Goal: Ask a question: Seek information or help from site administrators or community

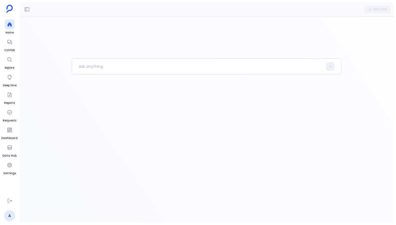
click at [135, 126] on div at bounding box center [207, 141] width 270 height 165
click at [96, 70] on p at bounding box center [197, 66] width 251 height 14
click at [9, 43] on icon at bounding box center [9, 42] width 4 height 4
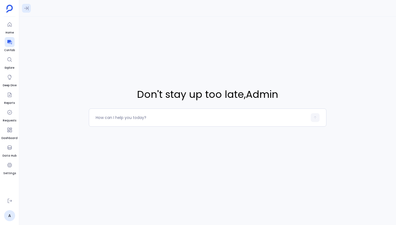
click at [29, 9] on button at bounding box center [26, 8] width 9 height 9
click at [8, 214] on link "A" at bounding box center [9, 216] width 11 height 11
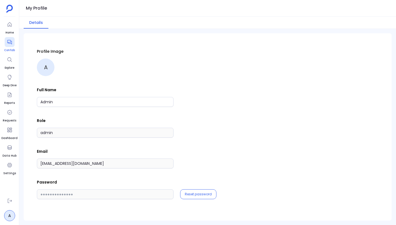
click at [11, 41] on icon at bounding box center [9, 42] width 4 height 4
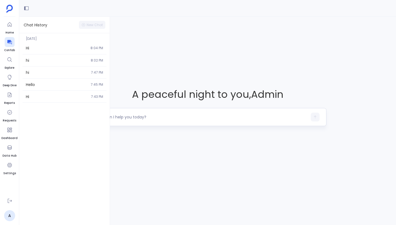
click at [133, 115] on textarea at bounding box center [202, 117] width 212 height 6
type textarea "Show me the data related to sales cycle analysis"
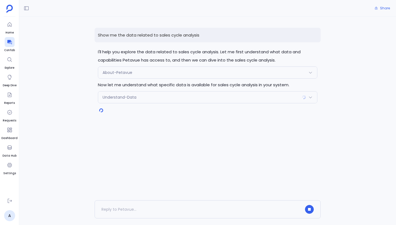
click at [298, 98] on div "Understand-Data" at bounding box center [207, 98] width 219 height 12
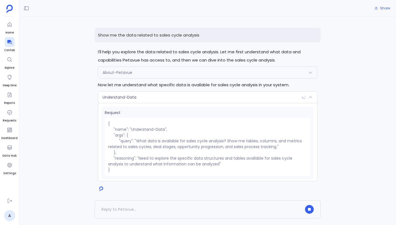
scroll to position [33, 0]
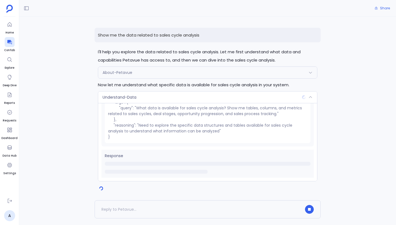
click at [251, 100] on div "Understand-Data" at bounding box center [207, 98] width 219 height 12
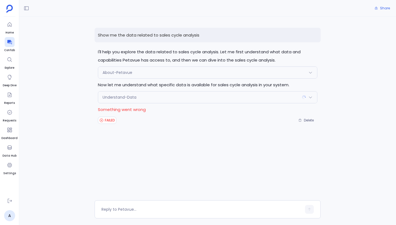
click at [280, 101] on div "Understand-Data" at bounding box center [207, 98] width 219 height 12
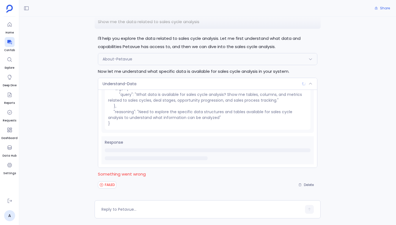
click at [224, 85] on div "Understand-Data" at bounding box center [207, 84] width 219 height 12
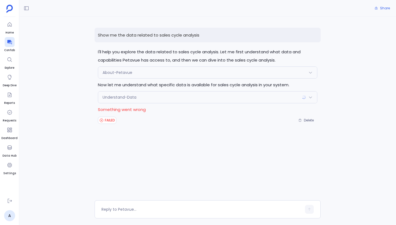
scroll to position [0, 0]
click at [185, 102] on div "Understand-Data" at bounding box center [207, 98] width 219 height 12
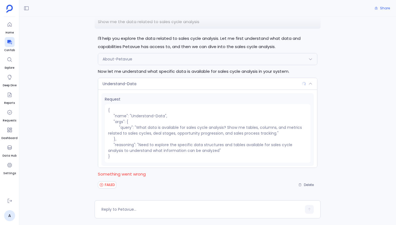
click at [209, 81] on div "Understand-Data" at bounding box center [207, 84] width 219 height 12
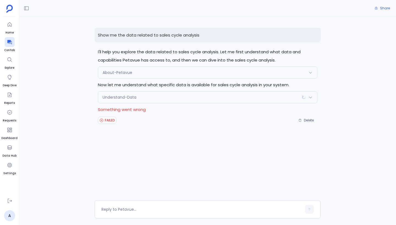
click at [127, 111] on p "Something went wrong" at bounding box center [208, 110] width 220 height 8
click at [159, 99] on div "Understand-Data" at bounding box center [207, 98] width 219 height 12
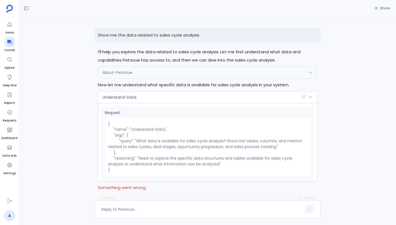
click at [159, 99] on div "Understand-Data" at bounding box center [207, 98] width 219 height 12
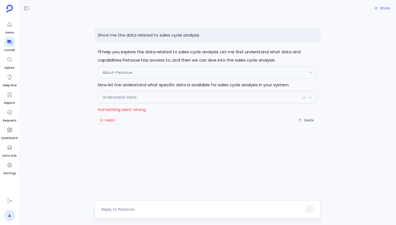
click at [147, 207] on textarea at bounding box center [202, 210] width 200 height 6
click at [309, 119] on span "Delete" at bounding box center [309, 120] width 10 height 4
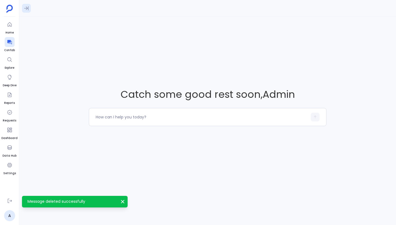
click at [29, 10] on icon at bounding box center [27, 9] width 6 height 6
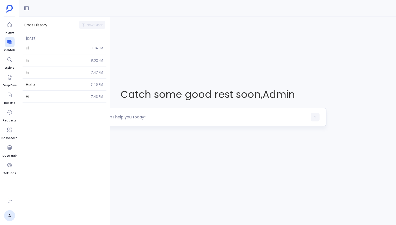
click at [137, 116] on textarea at bounding box center [202, 117] width 212 height 6
click at [118, 116] on textarea at bounding box center [202, 117] width 212 height 6
type textarea "Show me at risk customers signals"
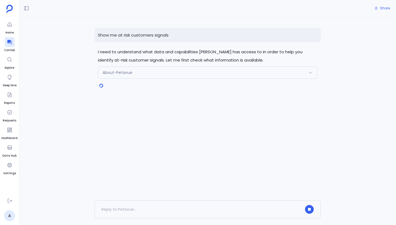
click at [193, 71] on div "About-Petavue" at bounding box center [207, 73] width 219 height 12
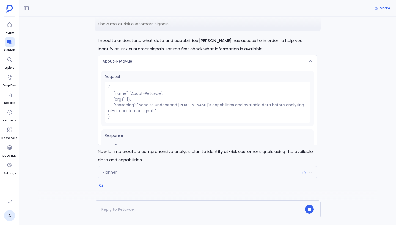
click at [200, 65] on div "About-Petavue" at bounding box center [207, 62] width 219 height 12
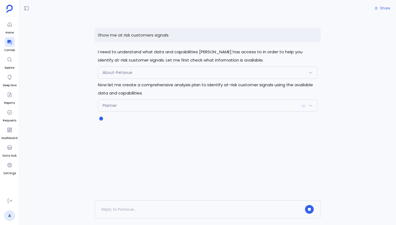
click at [203, 72] on div "About-Petavue" at bounding box center [207, 73] width 219 height 12
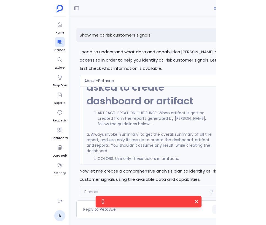
scroll to position [30, 0]
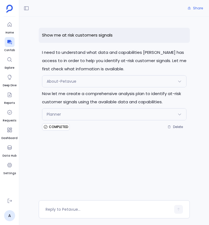
click at [165, 81] on div "About-Petavue" at bounding box center [114, 82] width 144 height 12
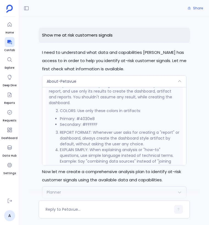
scroll to position [20, 0]
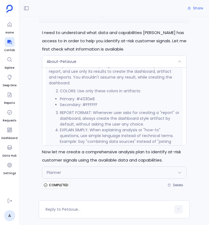
click at [91, 173] on div "Planner" at bounding box center [114, 173] width 144 height 12
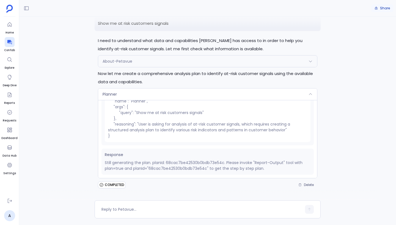
scroll to position [12, 0]
click at [265, 187] on span "Delete" at bounding box center [309, 185] width 10 height 4
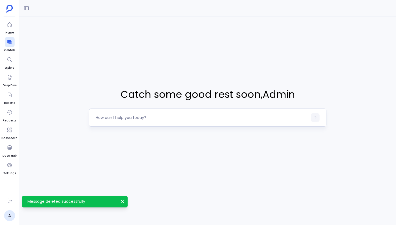
click at [148, 114] on div at bounding box center [202, 117] width 212 height 9
click at [135, 121] on div at bounding box center [202, 117] width 212 height 9
click at [130, 118] on textarea at bounding box center [202, 118] width 212 height 6
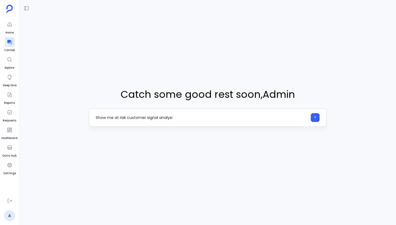
type textarea "Show me at risk customer signal analysis"
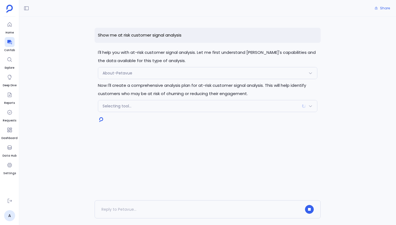
click at [160, 77] on div "About-Petavue" at bounding box center [207, 73] width 219 height 12
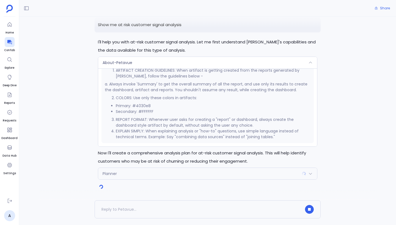
scroll to position [12, 0]
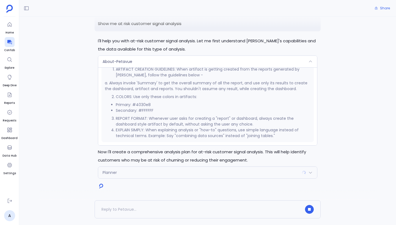
click at [171, 64] on div "About-Petavue" at bounding box center [207, 62] width 219 height 12
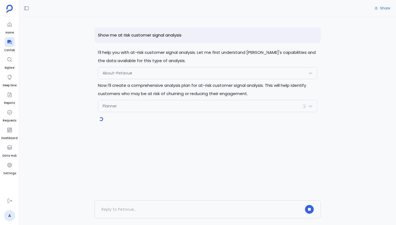
scroll to position [447, 0]
click at [173, 105] on div "Planner" at bounding box center [207, 106] width 219 height 12
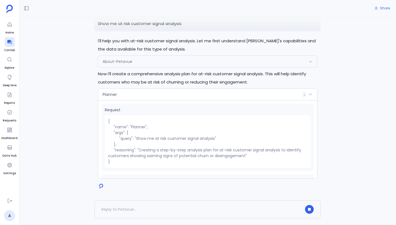
scroll to position [28, 0]
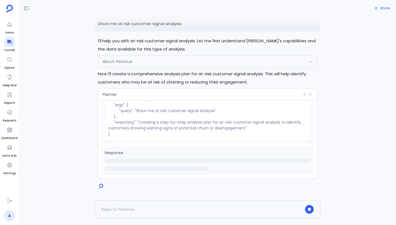
click at [215, 97] on div "Planner" at bounding box center [207, 95] width 219 height 12
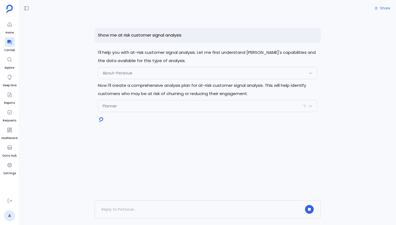
scroll to position [447, 0]
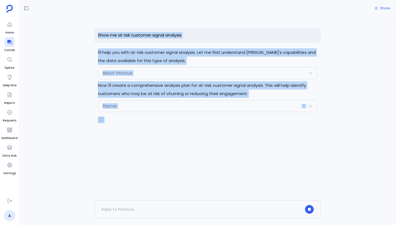
drag, startPoint x: 94, startPoint y: 29, endPoint x: 133, endPoint y: 152, distance: 129.9
click at [133, 157] on div "Show me at risk customer signal analysis I'll help you with at-risk customer si…" at bounding box center [207, 109] width 377 height 184
click at [141, 133] on div at bounding box center [208, 128] width 226 height 11
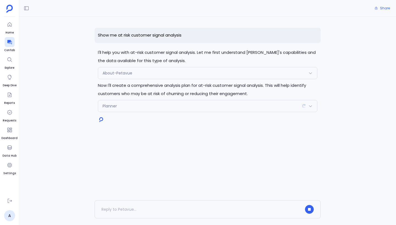
click at [145, 103] on div "Planner" at bounding box center [207, 106] width 219 height 12
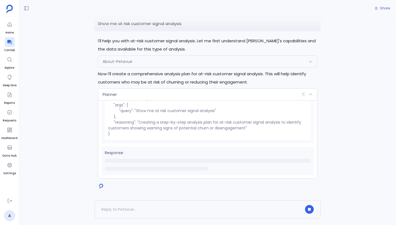
scroll to position [0, 0]
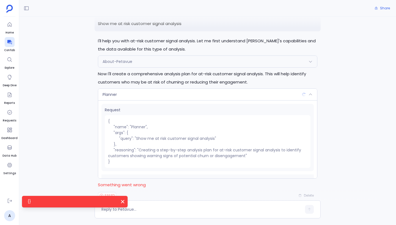
click at [216, 104] on div "Request { "name": "Planner", "args": { "query": "Show me at risk customer signa…" at bounding box center [208, 137] width 212 height 67
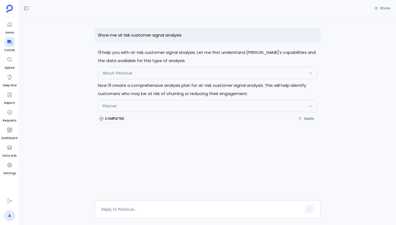
click at [135, 113] on div "I'll help you with at-risk customer signal analysis. Let me first understand Pe…" at bounding box center [208, 85] width 226 height 75
click at [153, 100] on div "Planner" at bounding box center [207, 106] width 219 height 12
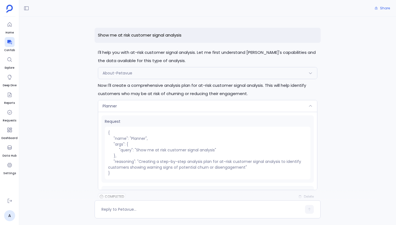
scroll to position [26, 0]
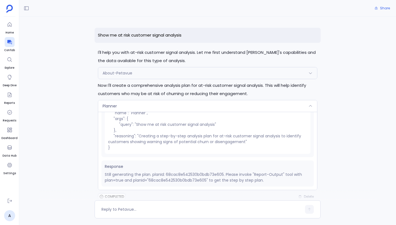
click at [272, 104] on div "Planner" at bounding box center [207, 106] width 219 height 12
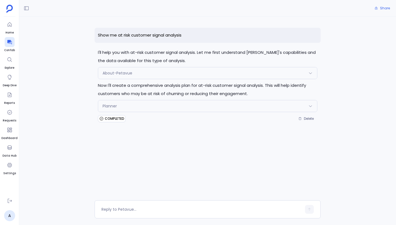
click at [296, 108] on div "Planner" at bounding box center [207, 106] width 219 height 12
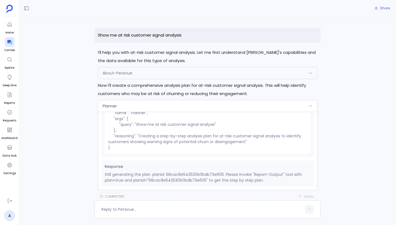
click at [296, 108] on div "Planner" at bounding box center [207, 106] width 219 height 12
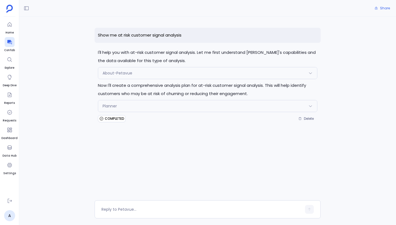
click at [335, 86] on div "Show me at risk customer signal analysis I'll help you with at-risk customer si…" at bounding box center [207, 109] width 377 height 184
click at [327, 13] on div "Share" at bounding box center [207, 8] width 377 height 17
click at [162, 35] on p "Show me at risk customer signal analysis" at bounding box center [208, 35] width 226 height 15
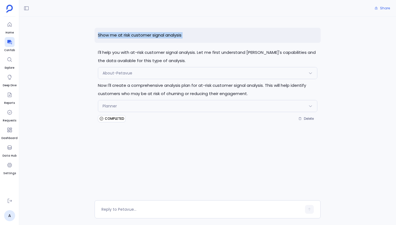
copy p "Show me at risk customer signal analysis"
click at [309, 121] on span "Delete" at bounding box center [309, 119] width 10 height 4
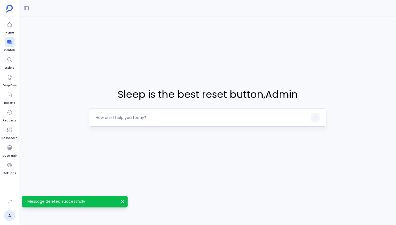
click at [133, 117] on textarea at bounding box center [202, 118] width 212 height 6
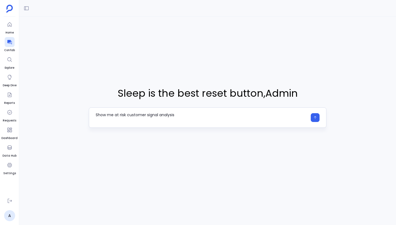
type textarea "Show me at risk customer signal analysis"
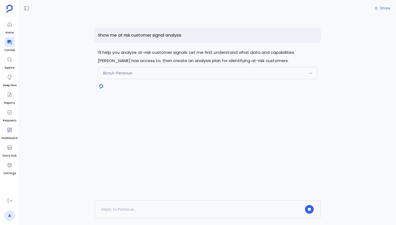
click at [201, 67] on div "I'll help you analyze at-risk customer signals. Let me first understand what da…" at bounding box center [208, 64] width 226 height 33
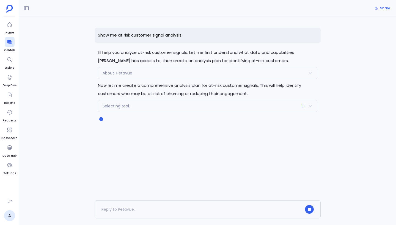
click at [192, 106] on div "Selecting tool..." at bounding box center [207, 106] width 219 height 12
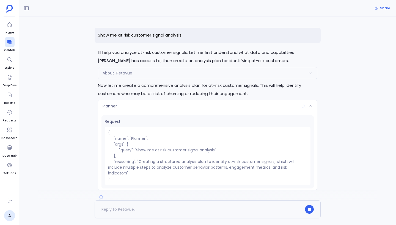
scroll to position [34, 0]
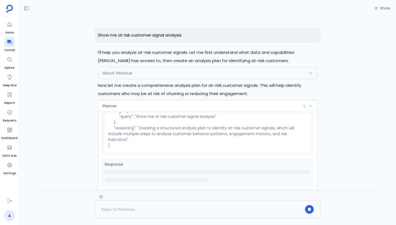
click at [200, 103] on div "Planner" at bounding box center [207, 106] width 219 height 12
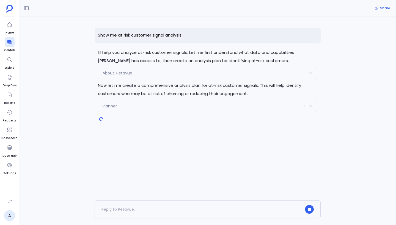
click at [200, 103] on div "Planner" at bounding box center [207, 106] width 219 height 12
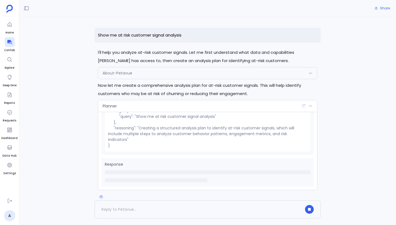
scroll to position [12, 0]
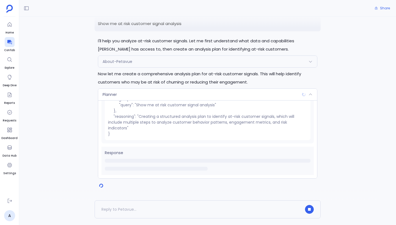
click at [205, 96] on div "Planner" at bounding box center [207, 95] width 219 height 12
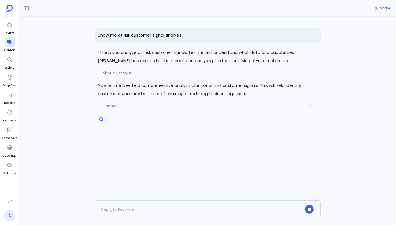
scroll to position [0, 0]
click at [210, 105] on div "Planner" at bounding box center [207, 106] width 219 height 12
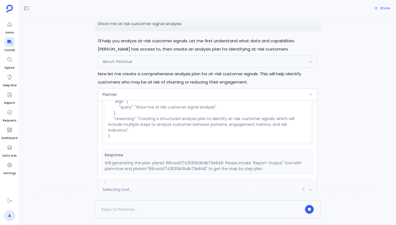
scroll to position [29, 0]
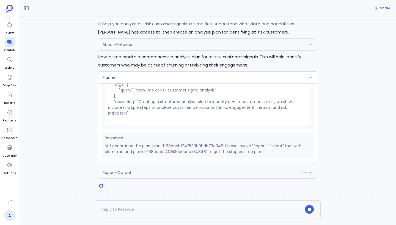
click at [229, 78] on div "Planner" at bounding box center [207, 78] width 219 height 12
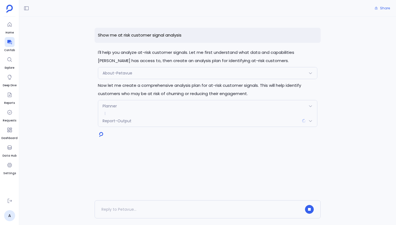
scroll to position [34, 0]
click at [249, 121] on div "Report-Output" at bounding box center [207, 121] width 219 height 12
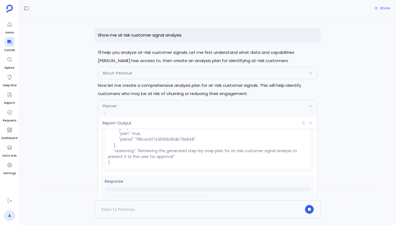
click at [241, 121] on div "Report-Output" at bounding box center [207, 124] width 219 height 12
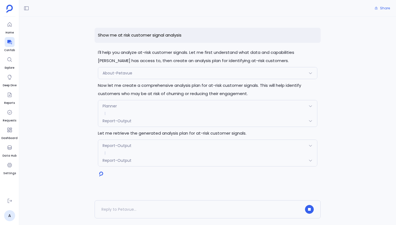
click at [227, 144] on div "Report-Output" at bounding box center [207, 146] width 219 height 12
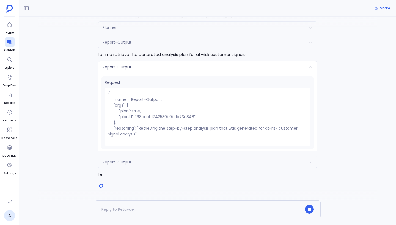
click at [227, 144] on pre "{ "name": "Report-Output", "args": { "plan": true, "planId": "68cacb1742530b0bd…" at bounding box center [208, 117] width 206 height 59
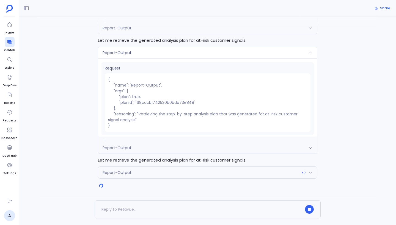
click at [222, 55] on div "Report-Output" at bounding box center [207, 53] width 219 height 12
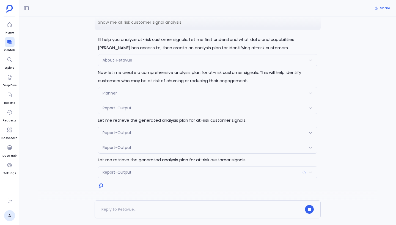
scroll to position [13, 0]
click at [193, 174] on div "Report-Output" at bounding box center [207, 173] width 219 height 12
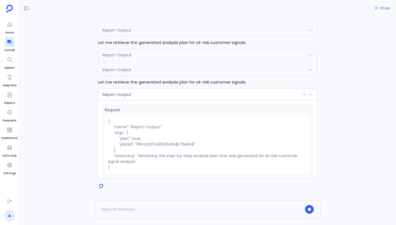
scroll to position [34, 0]
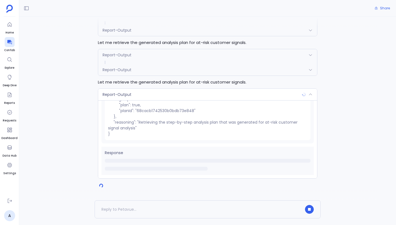
click at [211, 96] on div "Report-Output" at bounding box center [207, 95] width 219 height 12
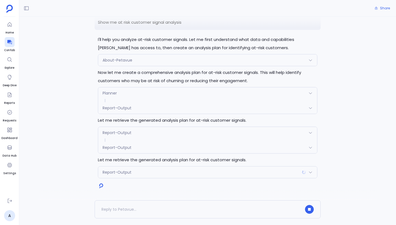
scroll to position [13, 0]
click at [200, 173] on div "Report-Output" at bounding box center [207, 173] width 219 height 12
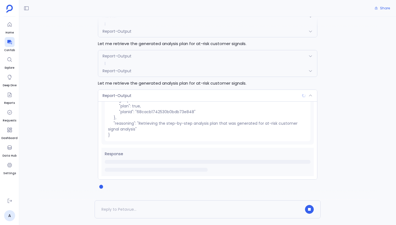
scroll to position [91, 0]
click at [195, 93] on div "Report-Output" at bounding box center [207, 95] width 219 height 12
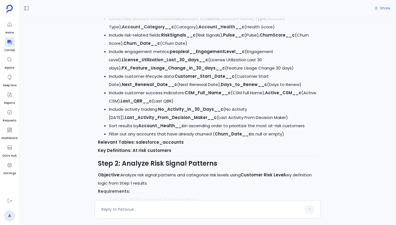
scroll to position [651, 0]
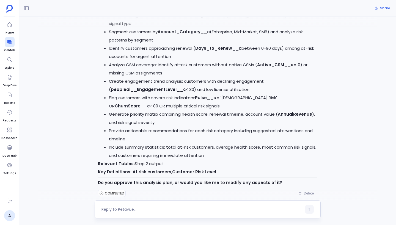
click at [129, 207] on div at bounding box center [202, 209] width 200 height 9
click at [131, 212] on textarea at bounding box center [202, 210] width 200 height 6
click at [153, 212] on textarea at bounding box center [202, 210] width 200 height 6
type textarea "Approved"
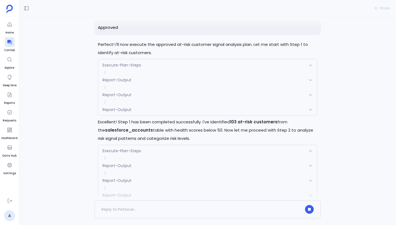
scroll to position [879, 0]
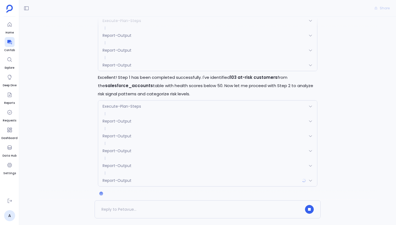
click at [176, 116] on div "Report-Output" at bounding box center [207, 122] width 219 height 12
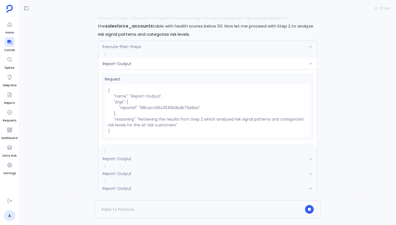
scroll to position [961, 0]
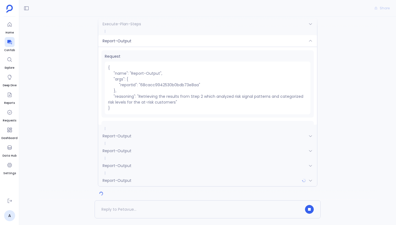
click at [173, 130] on div "Report-Output" at bounding box center [207, 136] width 219 height 12
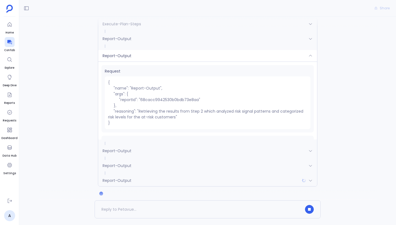
scroll to position [26, 0]
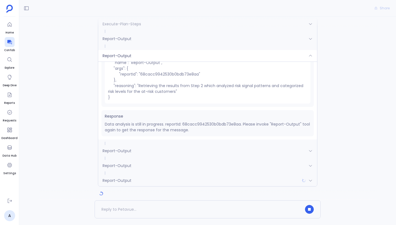
click at [170, 157] on span at bounding box center [207, 158] width 219 height 3
click at [170, 145] on div "Report-Output" at bounding box center [207, 151] width 219 height 12
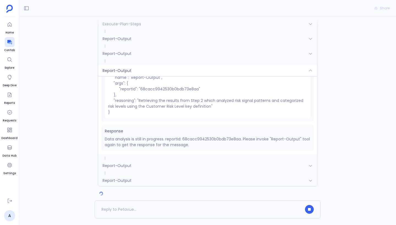
click at [171, 160] on div "Report-Output" at bounding box center [207, 166] width 219 height 12
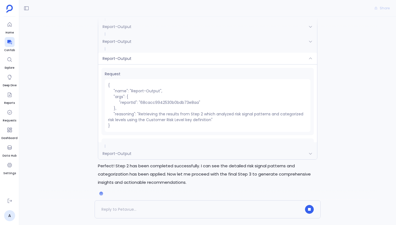
click at [160, 148] on div "Report-Output" at bounding box center [207, 154] width 219 height 12
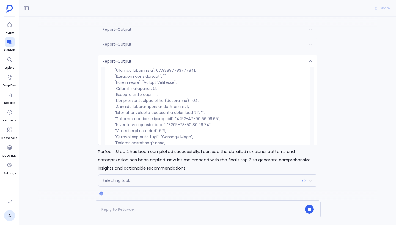
scroll to position [1610, 0]
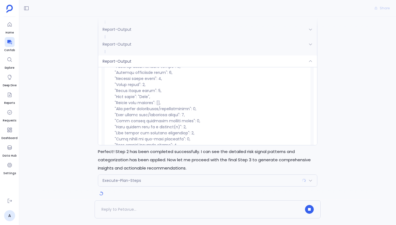
click at [165, 56] on div "Report-Output" at bounding box center [207, 62] width 219 height 12
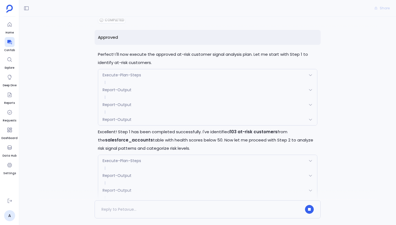
scroll to position [920, 0]
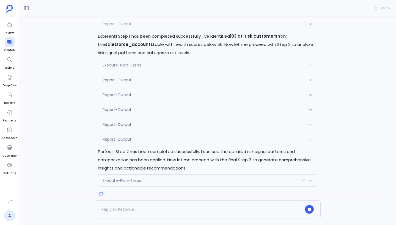
click at [158, 175] on div "Execute-Plan-Steps" at bounding box center [207, 181] width 219 height 12
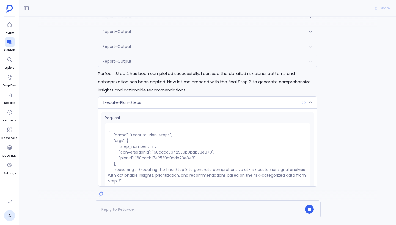
scroll to position [45, 0]
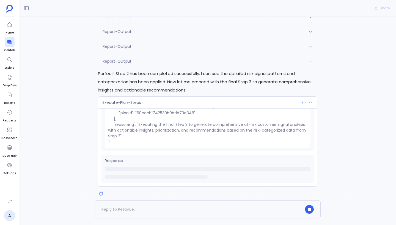
click at [182, 97] on div "Execute-Plan-Steps" at bounding box center [207, 103] width 219 height 12
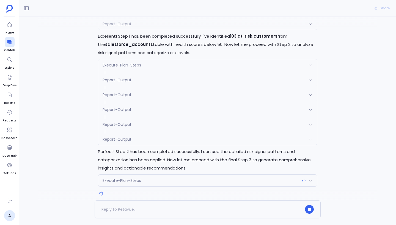
click at [136, 177] on div "Execute-Plan-Steps" at bounding box center [207, 181] width 219 height 12
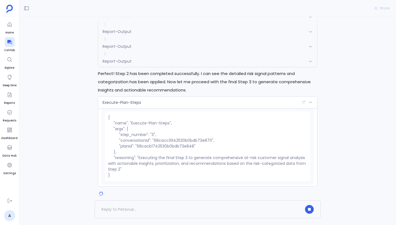
scroll to position [0, 0]
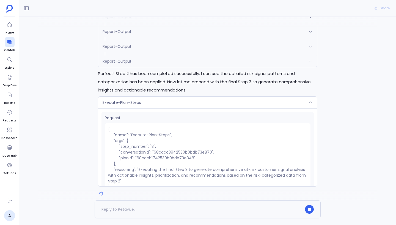
click at [163, 97] on div "Execute-Plan-Steps" at bounding box center [207, 103] width 219 height 12
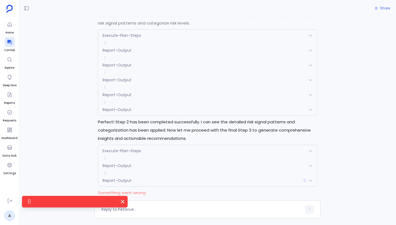
scroll to position [960, 0]
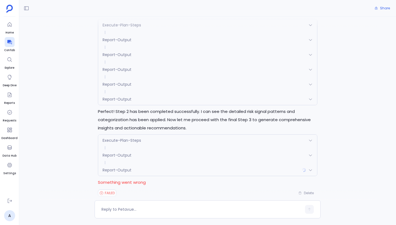
click at [143, 167] on div "Report-Output" at bounding box center [207, 171] width 219 height 12
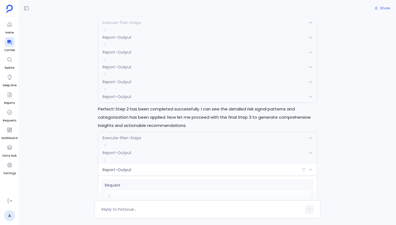
scroll to position [1041, 0]
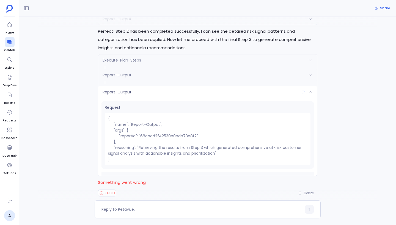
click at [173, 129] on pre "{ "name": "Report-Output", "args": { "reportId": "68cacd2f42530b0bdb73e8f2" }, …" at bounding box center [208, 139] width 206 height 53
copy pre "68cacd2f42530b0bdb73e8f2"
click at [173, 159] on div "Request { "name": "Report-Output", "args": { "reportId": "68cacd2f42530b0bdb73e…" at bounding box center [208, 135] width 212 height 67
click at [181, 152] on pre "{ "name": "Report-Output", "args": { "reportId": "68cacd2f42530b0bdb73e8f2" }, …" at bounding box center [208, 139] width 206 height 53
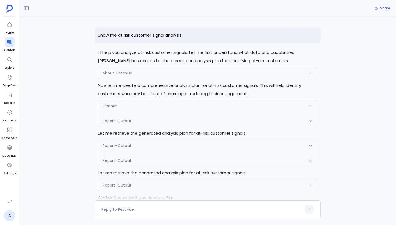
scroll to position [950, 0]
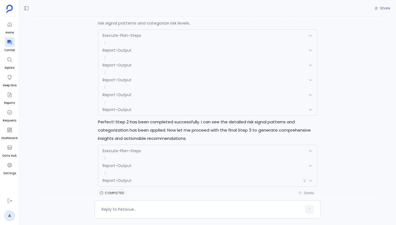
click at [173, 176] on div "Report-Output" at bounding box center [207, 181] width 219 height 12
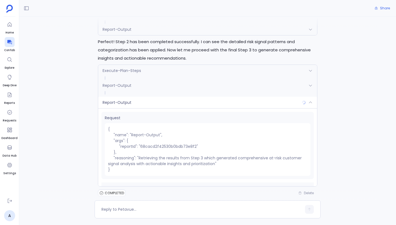
scroll to position [28, 0]
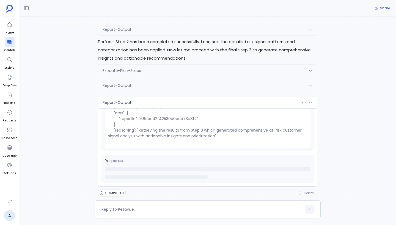
click at [171, 97] on div "Report-Output" at bounding box center [207, 103] width 219 height 12
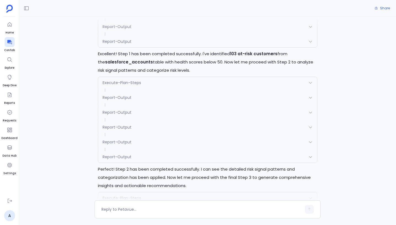
scroll to position [950, 0]
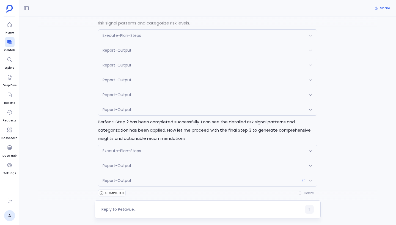
click at [140, 208] on textarea at bounding box center [202, 210] width 200 height 6
click at [137, 175] on div "Report-Output" at bounding box center [207, 181] width 219 height 12
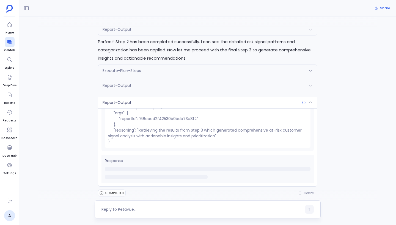
click at [133, 210] on textarea at bounding box center [202, 210] width 200 height 6
type textarea "I am not seeing the report output for the last step"
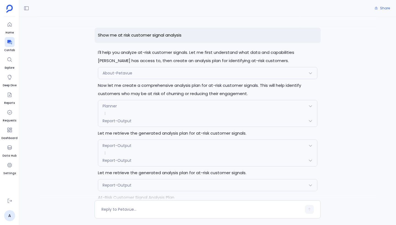
scroll to position [995, 0]
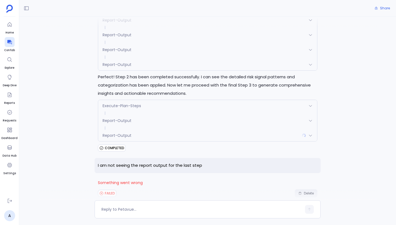
click at [310, 192] on span "Delete" at bounding box center [309, 194] width 10 height 4
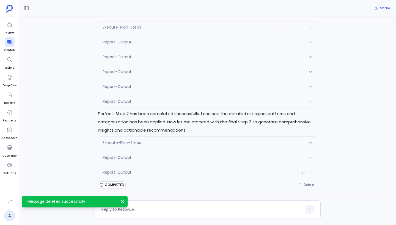
scroll to position [950, 0]
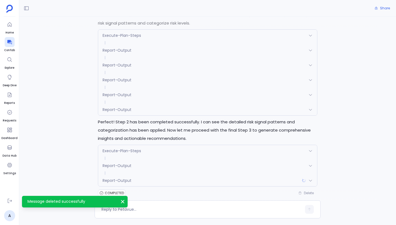
click at [123, 202] on icon "Message deleted successfully" at bounding box center [122, 201] width 3 height 3
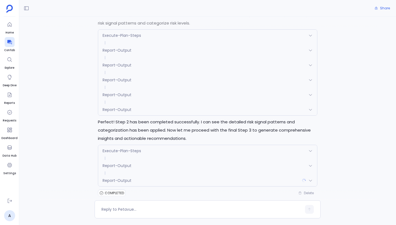
click at [72, 160] on div "Show me at risk customer signal analysis I'll help you analyze at-risk customer…" at bounding box center [207, 109] width 377 height 184
click at [137, 175] on div "Report-Output" at bounding box center [207, 181] width 219 height 12
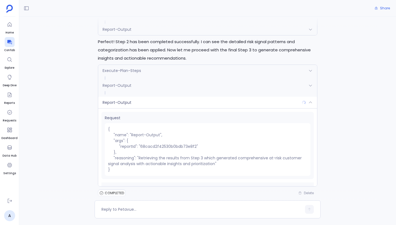
scroll to position [28, 0]
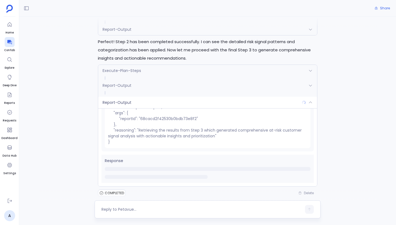
click at [126, 210] on textarea at bounding box center [202, 210] width 200 height 6
click at [125, 209] on textarea at bounding box center [202, 210] width 200 height 6
type textarea "[URL][DOMAIN_NAME]"
type textarea "C"
type textarea "I am not seeing the report output of the last step. Can you retry"
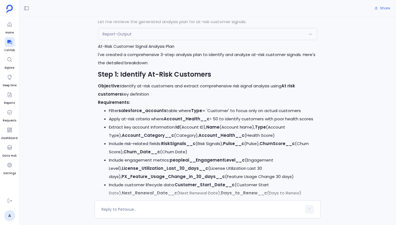
scroll to position [0, 0]
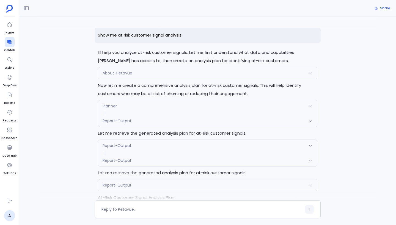
click at [202, 17] on div at bounding box center [207, 22] width 339 height 11
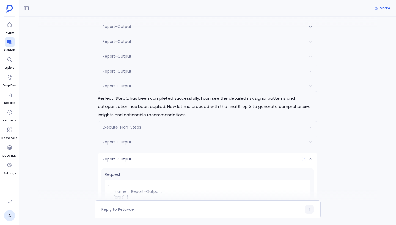
scroll to position [1075, 0]
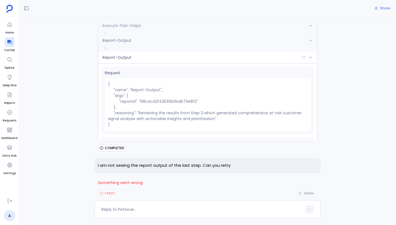
click at [221, 159] on p "I am not seeing the report output of the last step. Can you retry" at bounding box center [208, 165] width 226 height 15
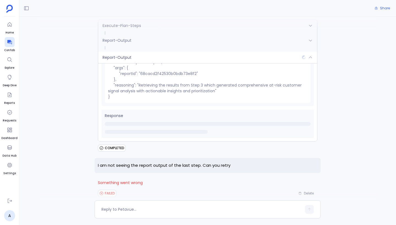
click at [270, 52] on div "Report-Output" at bounding box center [207, 58] width 219 height 12
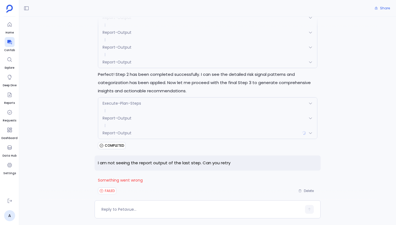
scroll to position [995, 0]
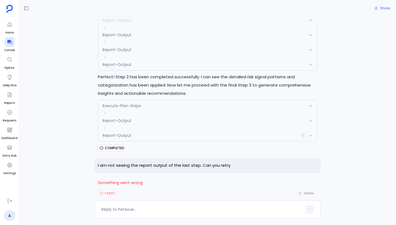
click at [155, 158] on p "I am not seeing the report output of the last step. Can you retry" at bounding box center [208, 165] width 226 height 15
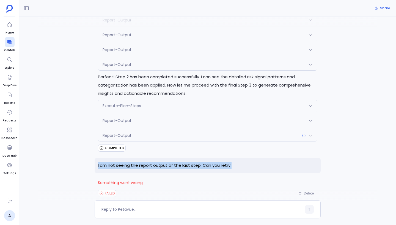
click at [155, 158] on p "I am not seeing the report output of the last step. Can you retry" at bounding box center [208, 165] width 226 height 15
click at [146, 160] on p "I am not seeing the report output of the last step. Can you retry" at bounding box center [208, 165] width 226 height 15
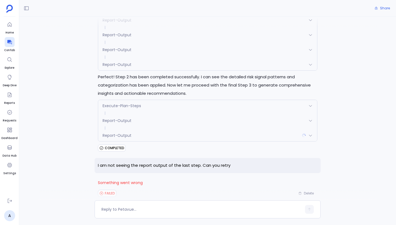
click at [111, 192] on span "FAILED" at bounding box center [110, 194] width 10 height 4
click at [119, 179] on span "Something went wrong" at bounding box center [208, 183] width 220 height 8
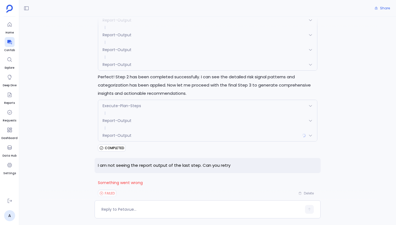
click at [131, 179] on span "Something went wrong" at bounding box center [208, 183] width 220 height 8
click at [136, 179] on span "Something went wrong" at bounding box center [208, 183] width 220 height 8
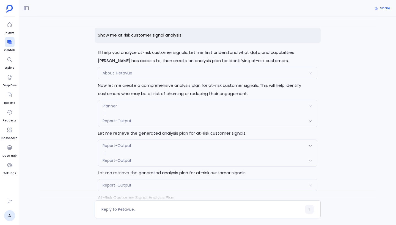
scroll to position [995, 0]
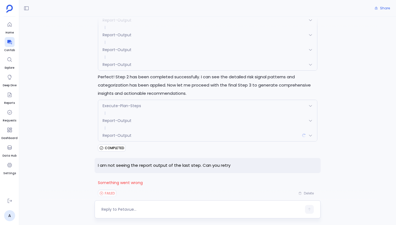
click at [117, 207] on textarea at bounding box center [202, 210] width 200 height 6
type textarea "The above step is failed"
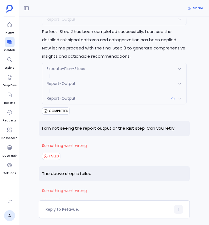
scroll to position [1338, 0]
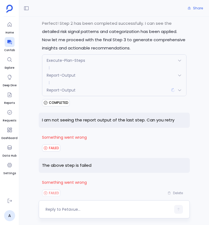
click at [89, 210] on textarea at bounding box center [108, 210] width 125 height 6
type textarea "The above step is failed"
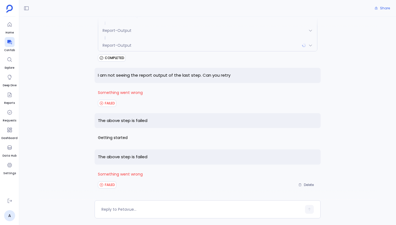
scroll to position [1077, 0]
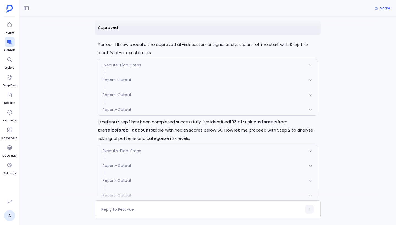
scroll to position [1086, 0]
